Goal: Task Accomplishment & Management: Manage account settings

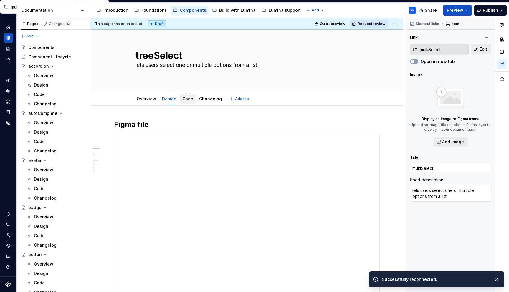
click at [187, 101] on link "Code" at bounding box center [187, 98] width 11 height 5
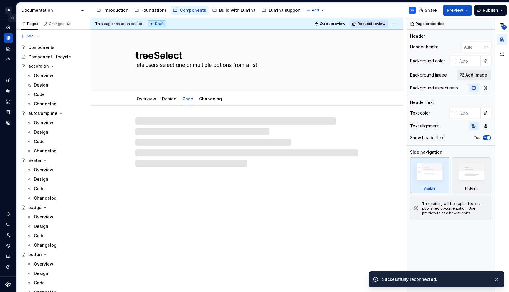
click at [14, 18] on button "Expand sidebar" at bounding box center [12, 18] width 8 height 8
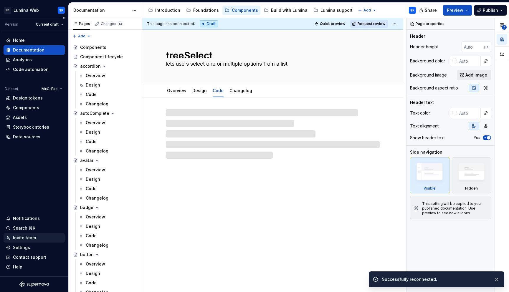
click at [39, 237] on div "Invite team" at bounding box center [34, 238] width 57 height 6
type textarea "*"
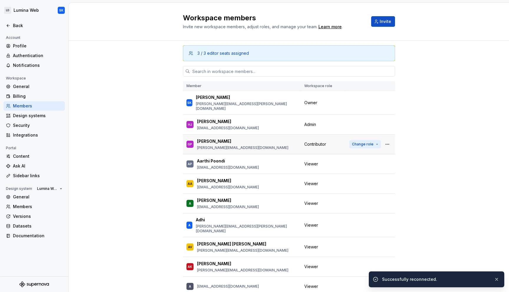
click at [371, 142] on span "Change role" at bounding box center [362, 144] width 21 height 5
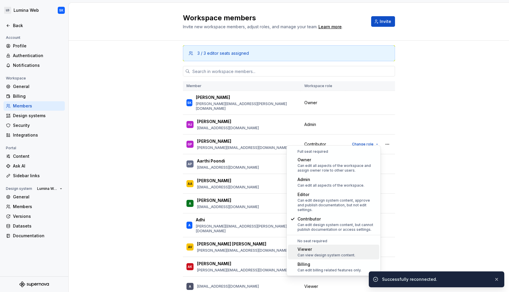
click at [344, 253] on div "Can view design system content." at bounding box center [326, 255] width 58 height 5
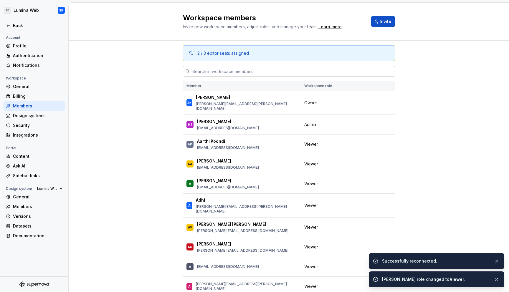
click at [280, 71] on input "text" at bounding box center [292, 71] width 205 height 11
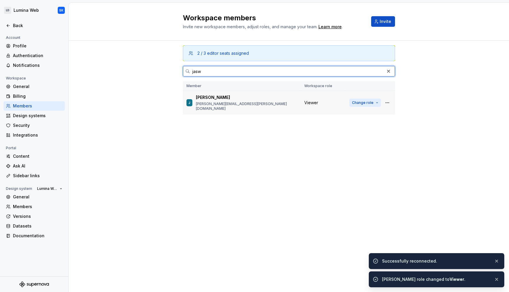
type input "jasw"
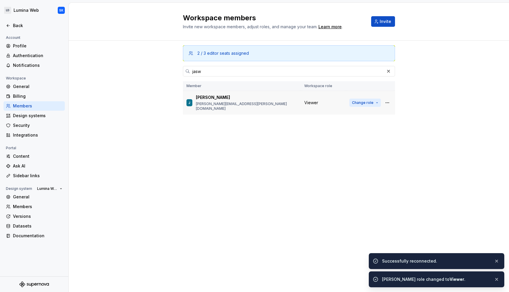
click at [367, 101] on span "Change role" at bounding box center [362, 102] width 21 height 5
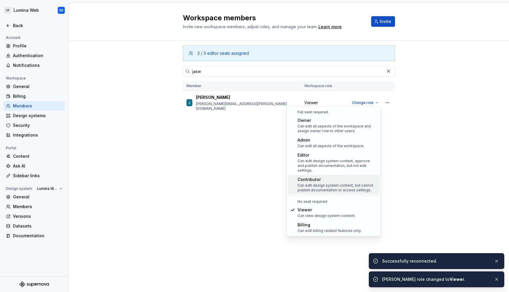
click at [370, 183] on div "Can edit design system content, but cannot publish documentation or access sett…" at bounding box center [337, 187] width 80 height 9
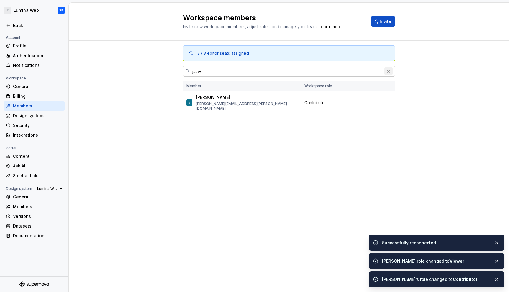
click at [389, 71] on button "button" at bounding box center [388, 71] width 8 height 8
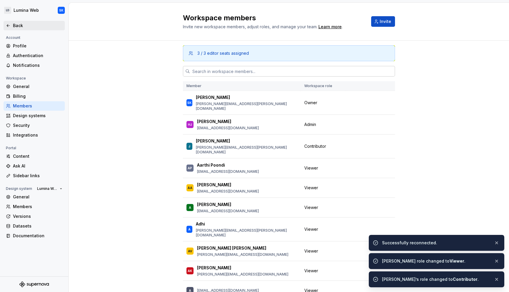
click at [27, 22] on div "Back" at bounding box center [34, 25] width 61 height 9
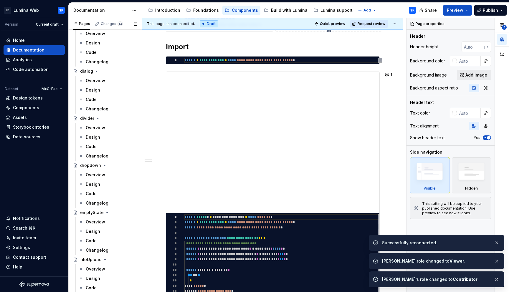
scroll to position [582, 0]
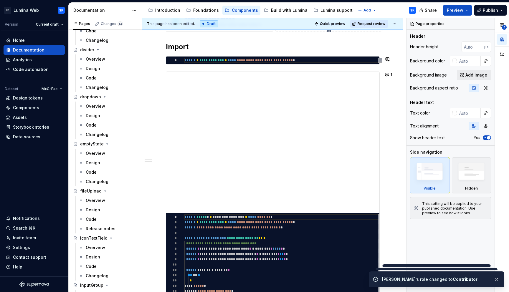
type textarea "*"
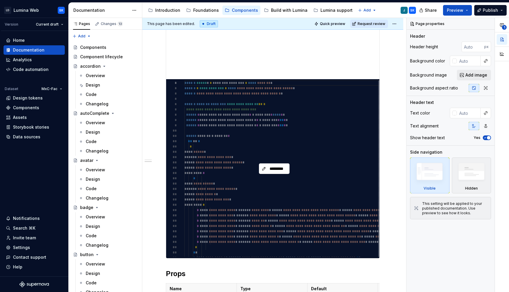
scroll to position [261, 0]
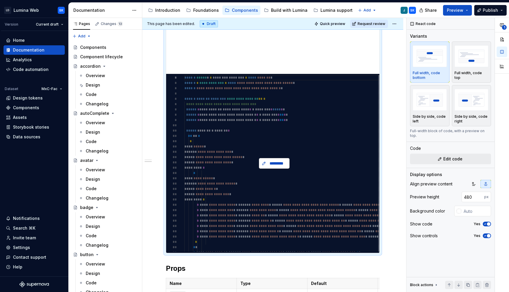
click at [277, 163] on span "*********" at bounding box center [276, 163] width 18 height 6
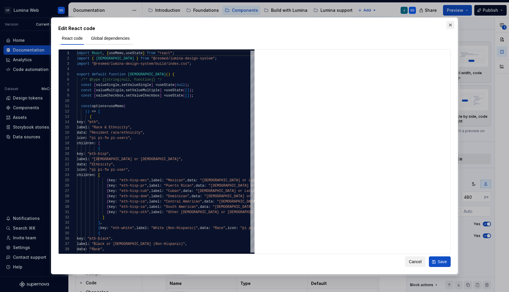
click at [394, 24] on button "button" at bounding box center [450, 25] width 8 height 8
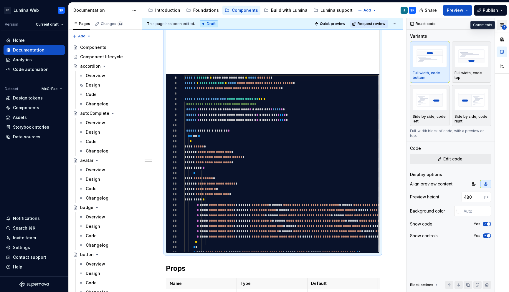
click at [394, 24] on button "1" at bounding box center [501, 25] width 11 height 11
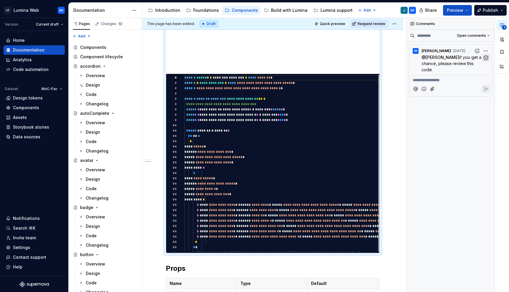
click at [394, 57] on icon "button" at bounding box center [486, 58] width 6 height 6
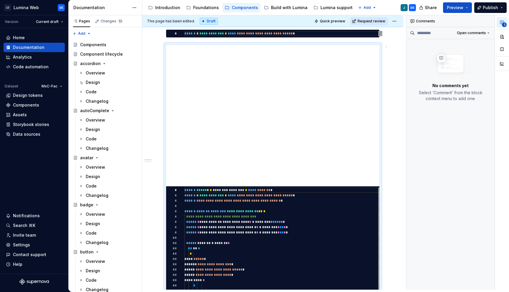
scroll to position [145, 0]
type textarea "*"
type textarea "**********"
type textarea "*"
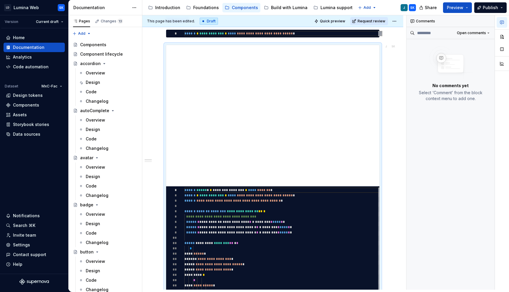
type textarea "**********"
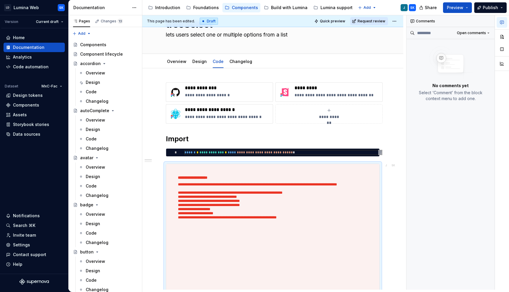
scroll to position [0, 0]
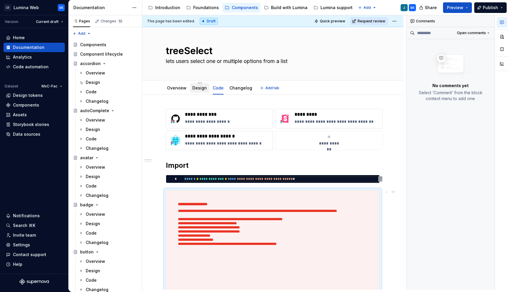
click at [202, 88] on link "Design" at bounding box center [199, 87] width 14 height 5
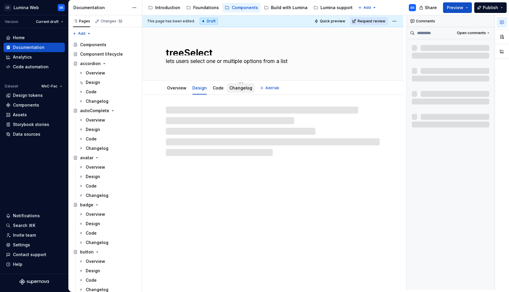
click at [243, 87] on link "Changelog" at bounding box center [240, 87] width 23 height 5
click at [177, 90] on div "Overview" at bounding box center [176, 88] width 19 height 6
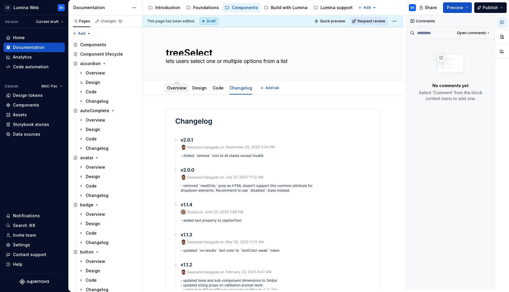
click at [181, 88] on link "Overview" at bounding box center [176, 87] width 19 height 5
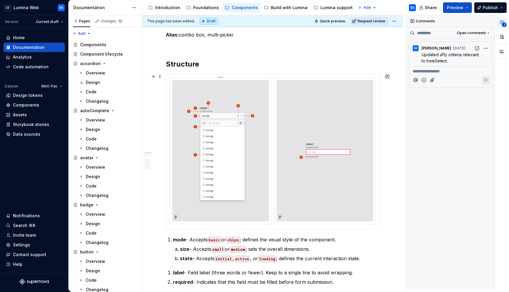
scroll to position [239, 0]
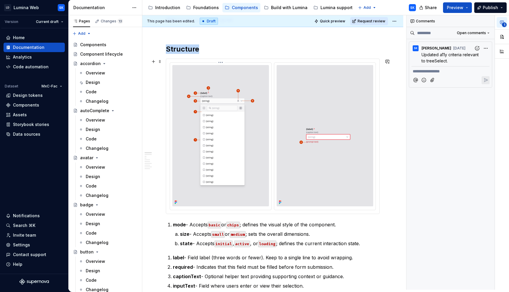
click at [260, 84] on img at bounding box center [220, 135] width 97 height 141
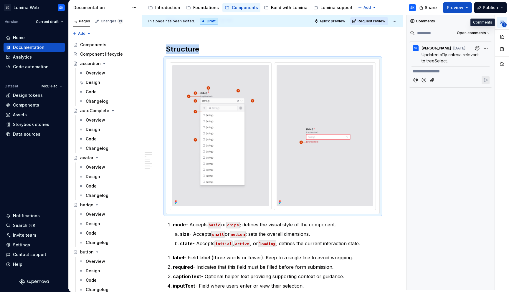
click at [394, 21] on icon "button" at bounding box center [502, 22] width 4 height 3
click at [66, 15] on button "Collapse sidebar" at bounding box center [64, 15] width 8 height 8
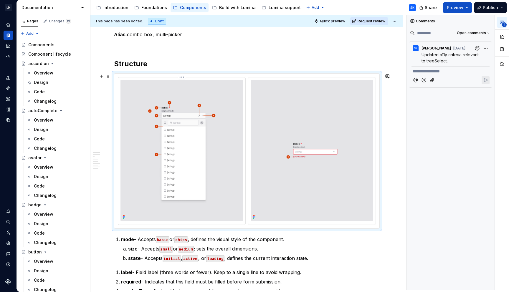
scroll to position [205, 0]
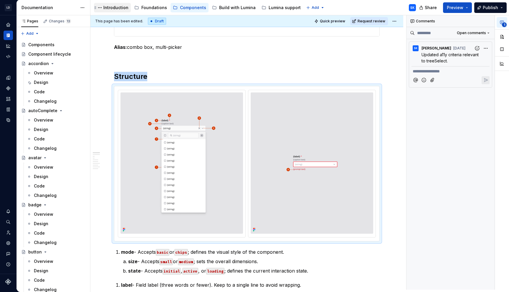
click at [116, 6] on div "Introduction" at bounding box center [115, 8] width 25 height 6
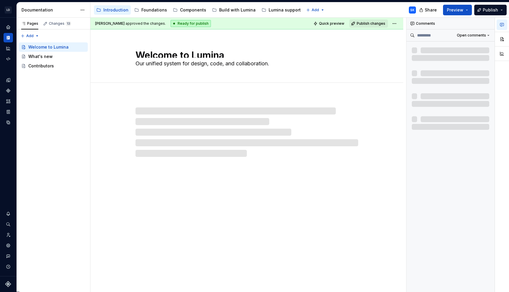
scroll to position [0, 0]
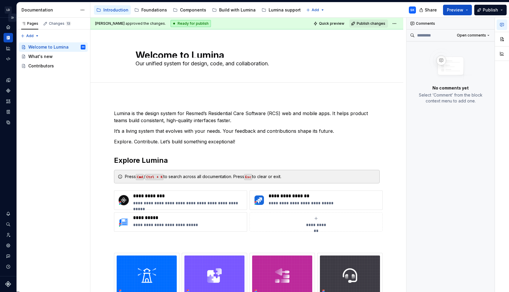
click at [15, 19] on button "Expand sidebar" at bounding box center [12, 18] width 8 height 8
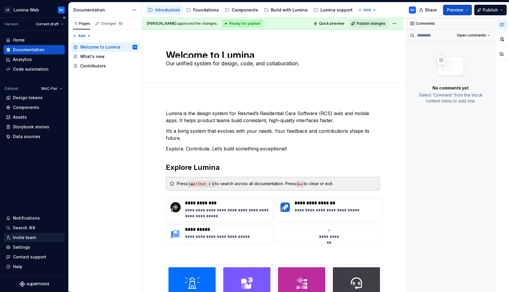
type textarea "*"
click at [41, 224] on div "Invite team" at bounding box center [34, 238] width 57 height 6
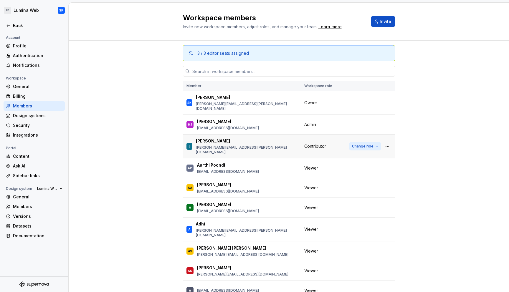
click at [365, 142] on button "Change role" at bounding box center [365, 146] width 32 height 8
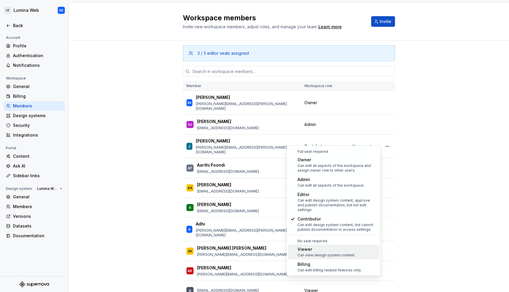
click at [351, 224] on div "Can view design system content." at bounding box center [326, 255] width 58 height 5
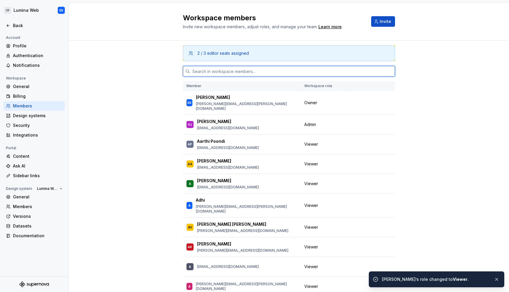
click at [342, 71] on input "text" at bounding box center [292, 71] width 205 height 11
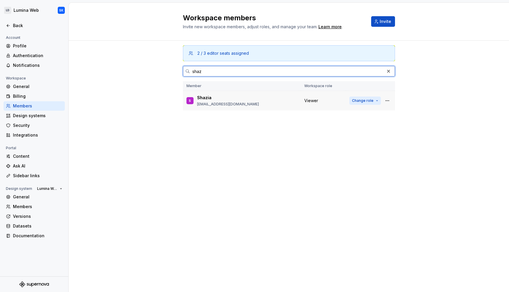
type input "shaz"
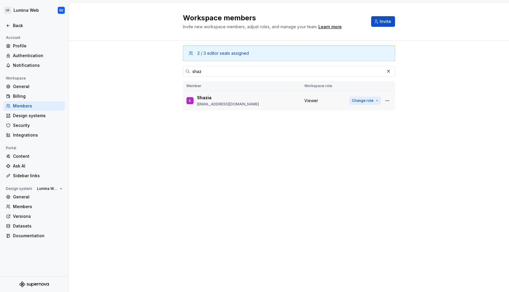
click at [364, 98] on span "Change role" at bounding box center [362, 100] width 21 height 5
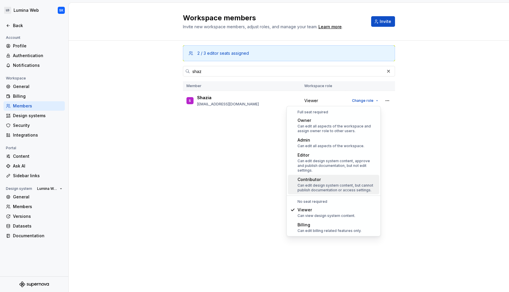
click at [355, 183] on div "Can edit design system content, but cannot publish documentation or access sett…" at bounding box center [337, 187] width 80 height 9
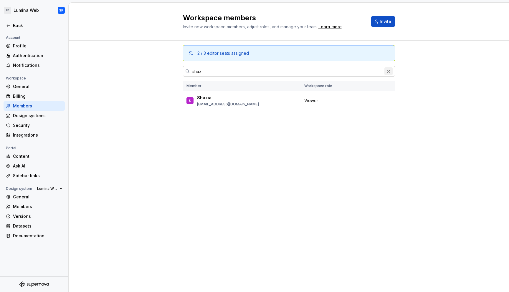
click at [386, 72] on button "button" at bounding box center [388, 71] width 8 height 8
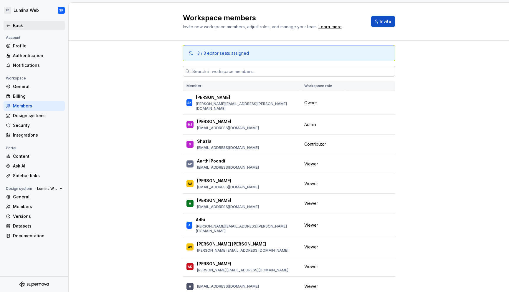
click at [30, 24] on div "Back" at bounding box center [37, 26] width 49 height 6
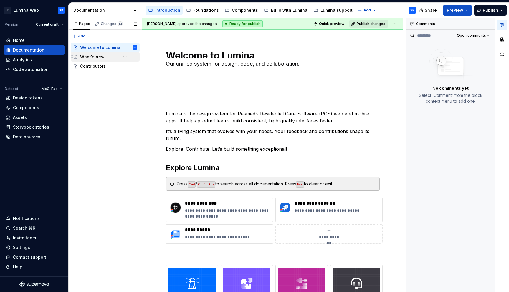
type textarea "*"
drag, startPoint x: 65, startPoint y: 18, endPoint x: 72, endPoint y: 28, distance: 12.2
click at [72, 28] on div "LD Lumina Web SK Version Current draft Home Documentation Analytics Code automa…" at bounding box center [254, 146] width 509 height 292
click at [45, 39] on div "Home" at bounding box center [34, 40] width 57 height 6
